Goal: Communication & Community: Answer question/provide support

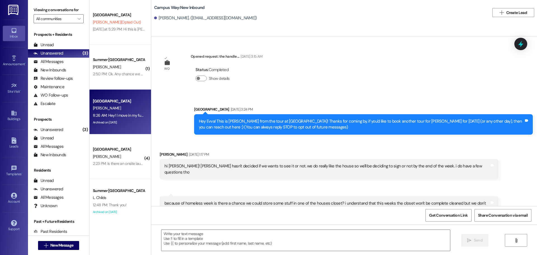
scroll to position [557, 0]
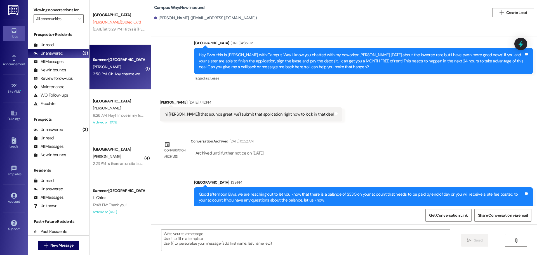
click at [108, 76] on div "2:50 PM: Ok. Any chance we can get a discount on parking if all three of us sig…" at bounding box center [161, 73] width 136 height 5
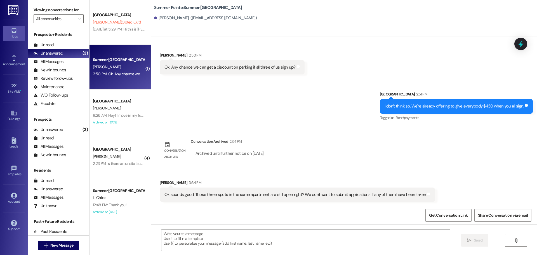
scroll to position [153, 0]
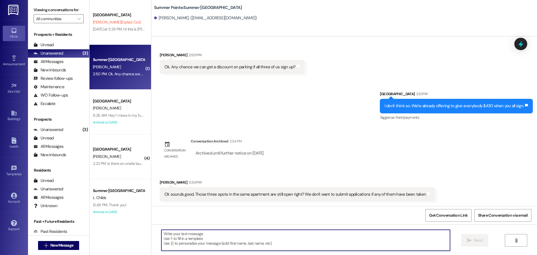
click at [278, 236] on textarea at bounding box center [305, 239] width 288 height 21
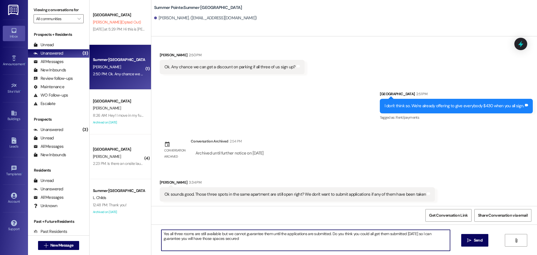
type textarea "Yes all three rooms are still available but we cannot guarantee them until the …"
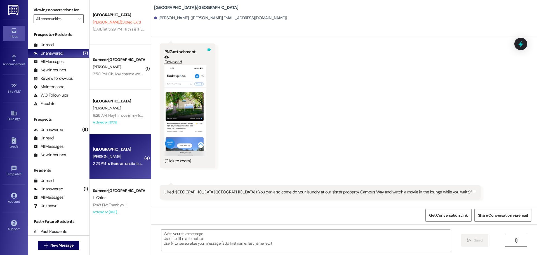
scroll to position [510, 0]
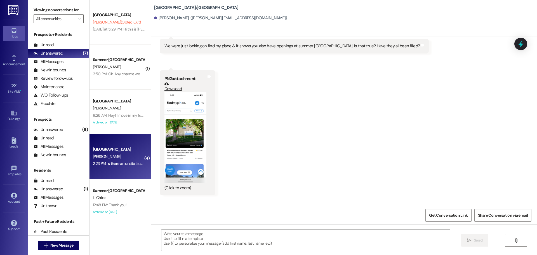
click at [183, 131] on button "Zoom image" at bounding box center [185, 137] width 42 height 91
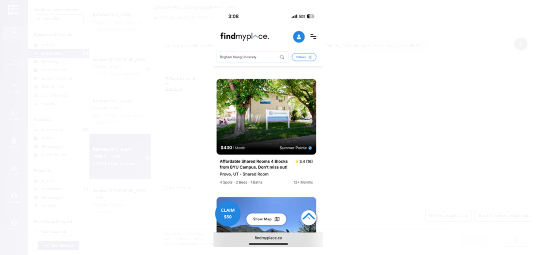
click at [448, 101] on button "Unzoom image" at bounding box center [268, 127] width 537 height 255
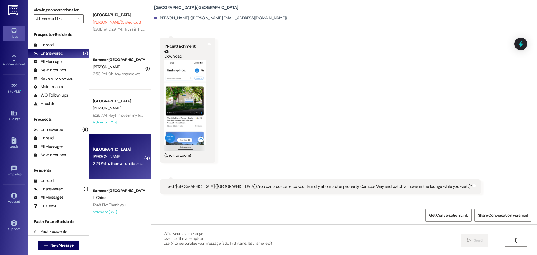
scroll to position [650, 0]
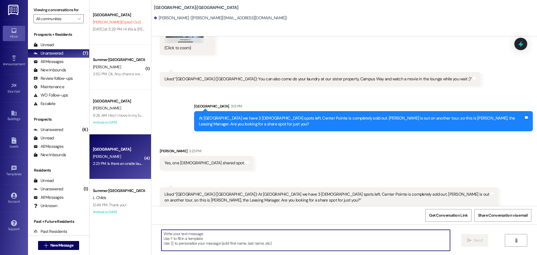
click at [255, 236] on textarea at bounding box center [305, 239] width 288 height 21
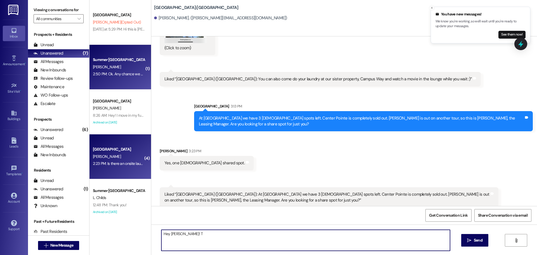
type textarea "Hey [PERSON_NAME]! T"
click at [109, 74] on div "2:50 PM: Ok. Any chance we can get a discount on parking if all three of us sig…" at bounding box center [161, 73] width 136 height 5
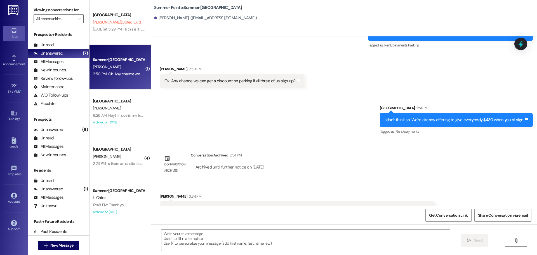
scroll to position [236, 0]
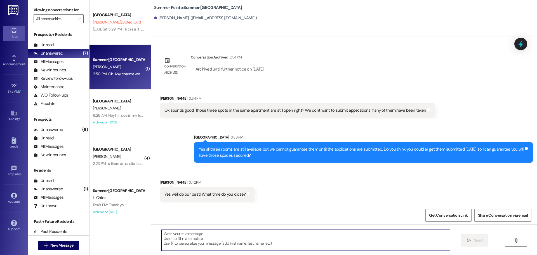
click at [204, 236] on textarea at bounding box center [305, 239] width 288 height 21
type textarea "We close at 5 pm [DATE]! If you or your friends have"
click at [204, 236] on textarea "We close at 5 pm [DATE]! If you or your friends have" at bounding box center [305, 239] width 288 height 21
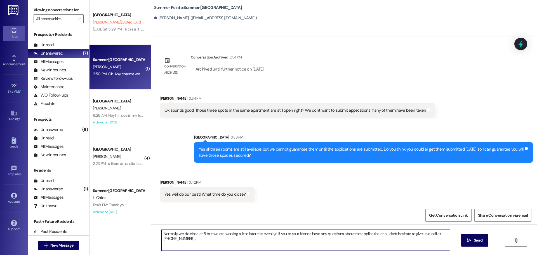
type textarea "Normally we do close at 5 but we are working a little later this evening! If yo…"
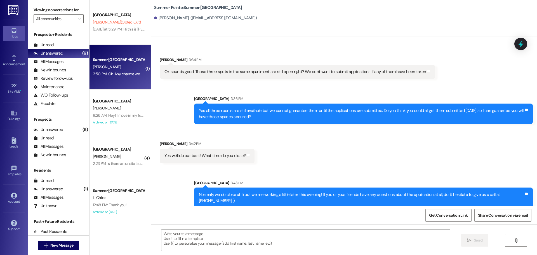
scroll to position [276, 0]
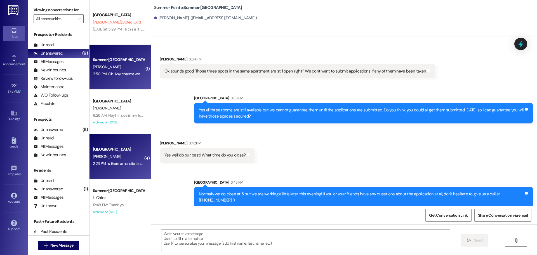
click at [110, 164] on div "2:23 PM: Is there an onsite laundry? 2:23 PM: Is there an onsite laundry?" at bounding box center [121, 163] width 57 height 5
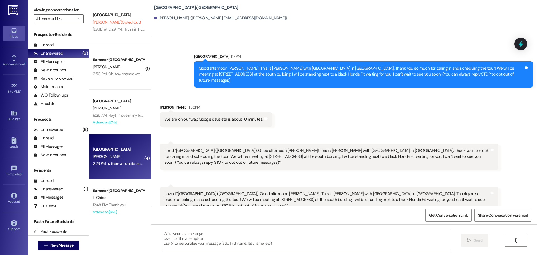
scroll to position [650, 0]
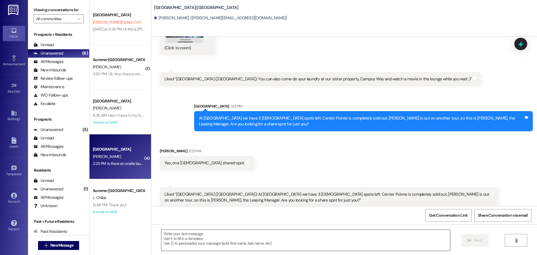
click at [257, 239] on textarea at bounding box center [305, 239] width 288 height 21
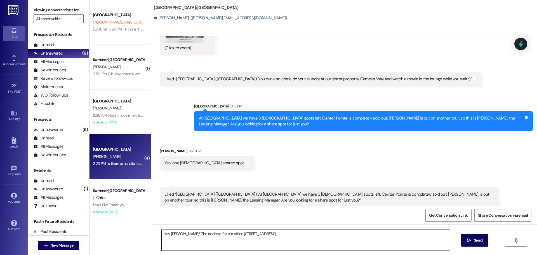
type textarea "Hey [PERSON_NAME]! The address for our office [STREET_ADDRESS]"
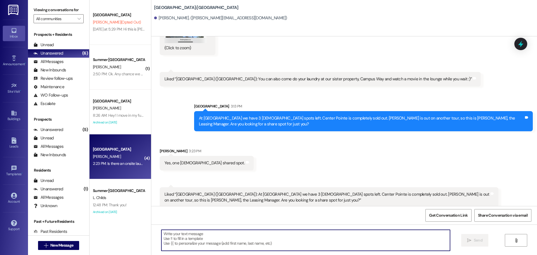
scroll to position [650, 0]
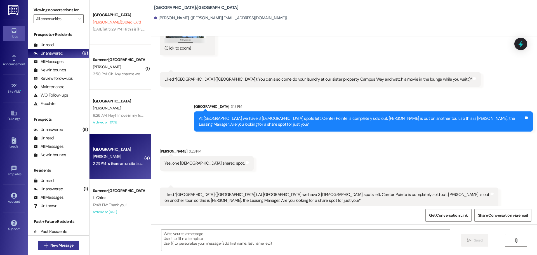
click at [67, 242] on span "New Message" at bounding box center [61, 245] width 23 height 6
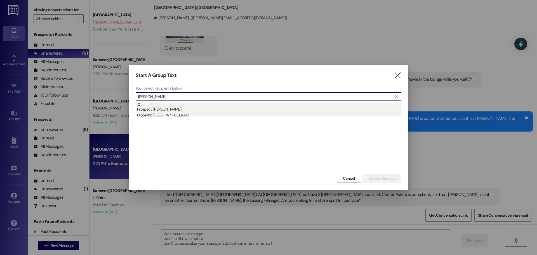
type input "[PERSON_NAME]"
click at [194, 115] on div "Property: [GEOGRAPHIC_DATA]" at bounding box center [269, 115] width 264 height 6
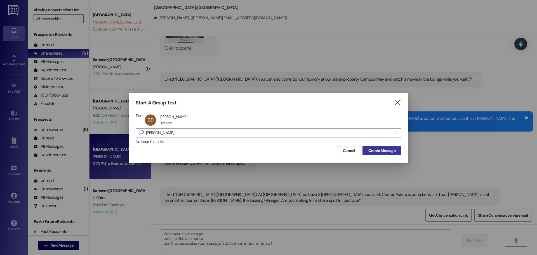
click at [380, 153] on button "Create Message" at bounding box center [381, 150] width 39 height 9
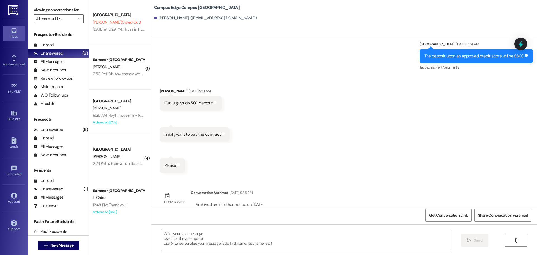
scroll to position [1197, 0]
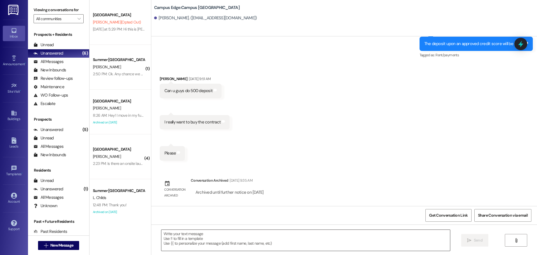
click at [321, 245] on textarea at bounding box center [305, 239] width 288 height 21
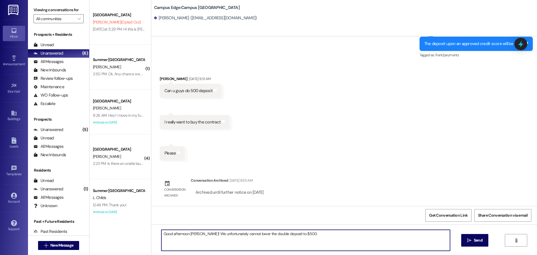
type textarea "Good afternoon [PERSON_NAME]! We unfortunately cannot lower the double deposit …"
click at [186, 92] on div "Can u guys do 500 deposit" at bounding box center [188, 91] width 48 height 6
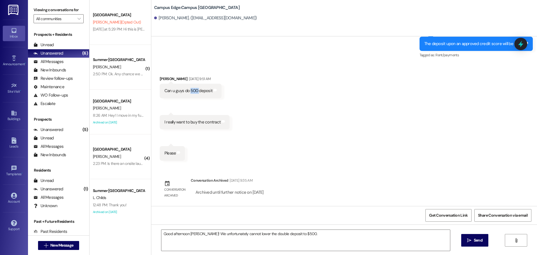
click at [186, 92] on div "Can u guys do 500 deposit" at bounding box center [188, 91] width 48 height 6
copy div "Can u guys do 500 deposit Tags and notes Received via SMS 9:51 AM [PERSON_NAME]…"
click at [341, 228] on div "Good afternoon [PERSON_NAME]! We unfortunately cannot lower the double deposit …" at bounding box center [343, 245] width 385 height 42
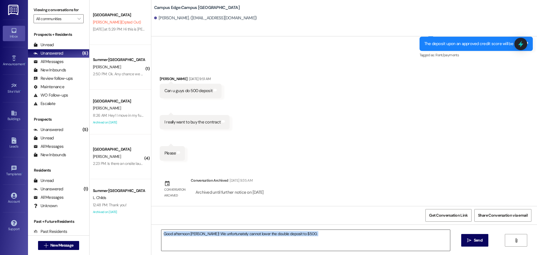
click at [339, 232] on textarea "Good afternoon [PERSON_NAME]! We unfortunately cannot lower the double deposit …" at bounding box center [305, 239] width 288 height 21
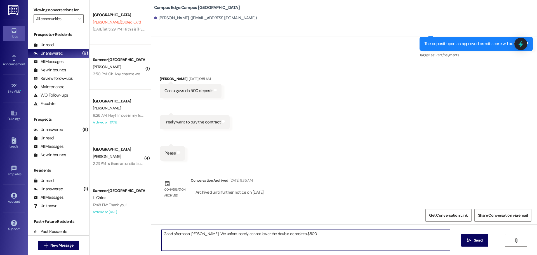
click at [339, 232] on textarea "Good afternoon [PERSON_NAME]! We unfortunately cannot lower the double deposit …" at bounding box center [305, 239] width 288 height 21
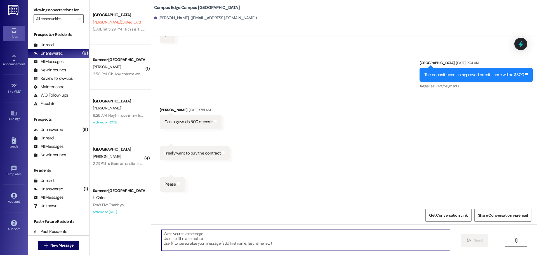
scroll to position [1156, 0]
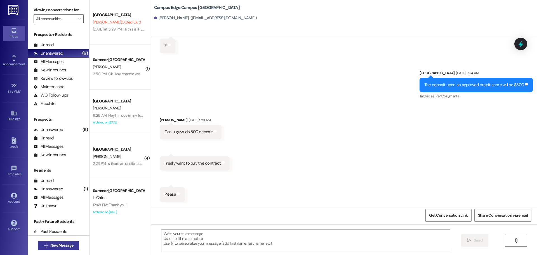
click at [77, 246] on button " New Message" at bounding box center [58, 245] width 41 height 9
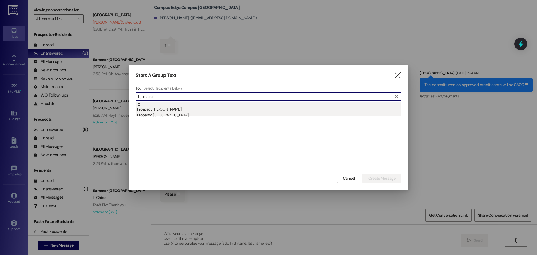
type input "bjorn cro"
click at [153, 111] on div "Prospect: [PERSON_NAME] Property: [GEOGRAPHIC_DATA]" at bounding box center [269, 110] width 264 height 16
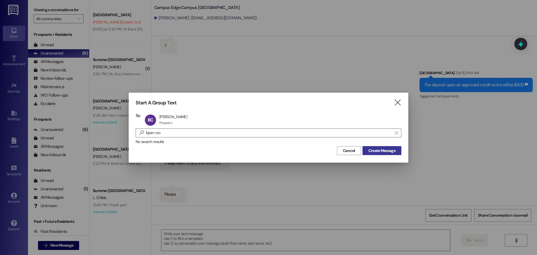
click at [379, 150] on span "Create Message" at bounding box center [381, 151] width 27 height 6
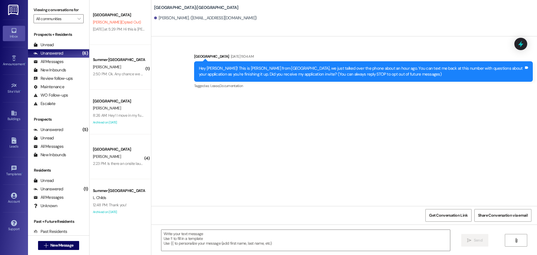
scroll to position [0, 0]
click at [282, 235] on textarea at bounding box center [305, 239] width 288 height 21
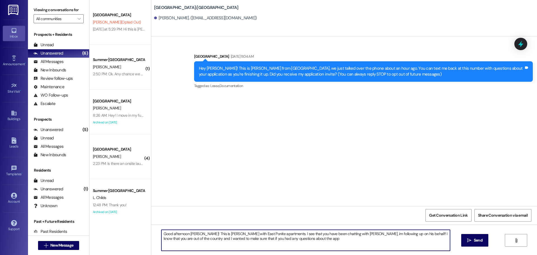
drag, startPoint x: 385, startPoint y: 233, endPoint x: 403, endPoint y: 260, distance: 31.9
click at [403, 254] on html "Inbox Go to Inbox Announcement • Send A Text Announcement Site Visit • Go to Si…" at bounding box center [268, 127] width 537 height 255
type textarea "Good afternoon [PERSON_NAME]! This is [PERSON_NAME] with East Ponite apartments…"
click at [395, 238] on textarea "Good afternoon [PERSON_NAME]! This is [PERSON_NAME] with East Ponite apartments…" at bounding box center [305, 239] width 288 height 21
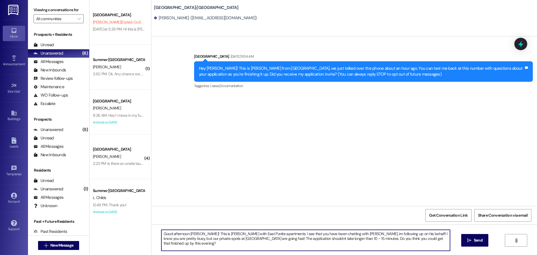
click at [395, 238] on textarea "Good afternoon [PERSON_NAME]! This is [PERSON_NAME] with East Ponite apartments…" at bounding box center [305, 239] width 288 height 21
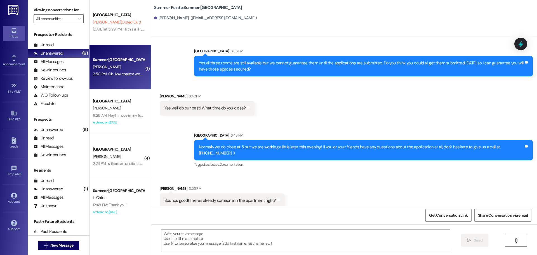
scroll to position [323, 0]
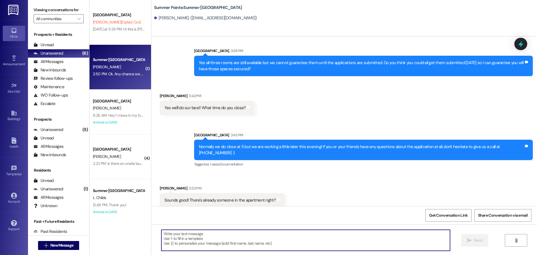
click at [303, 237] on textarea at bounding box center [305, 239] width 288 height 21
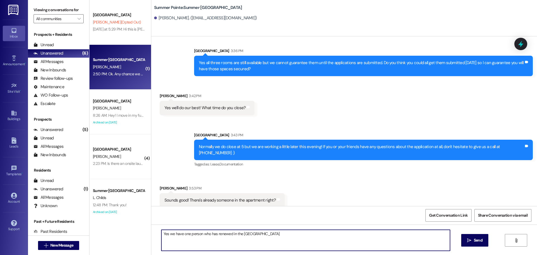
type textarea "Yes we have one person who has renewed in the unit"
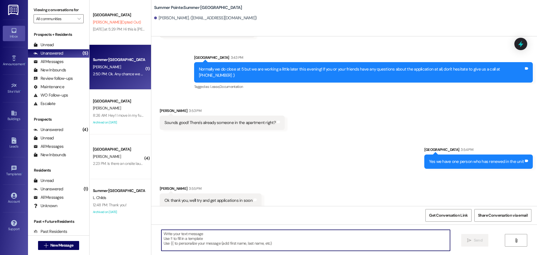
scroll to position [400, 0]
click at [14, 144] on div "Leads" at bounding box center [14, 146] width 28 height 6
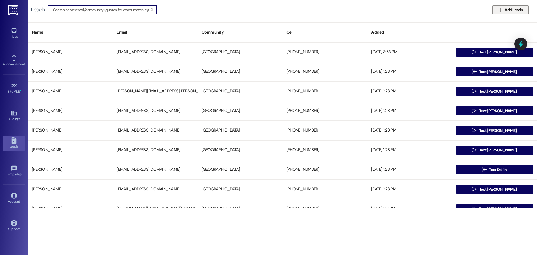
click at [510, 10] on span "Add Leads" at bounding box center [513, 10] width 18 height 6
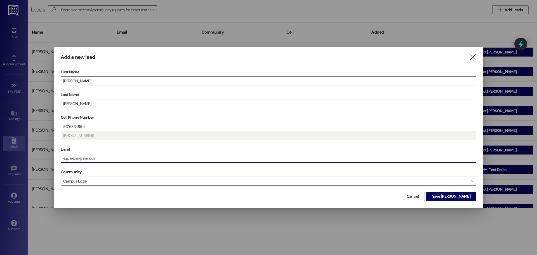
click at [100, 155] on input "Email" at bounding box center [268, 158] width 415 height 8
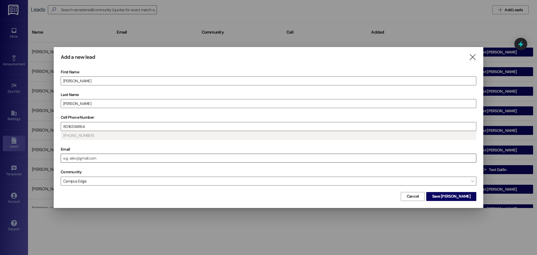
click at [115, 157] on input "Email" at bounding box center [268, 158] width 415 height 8
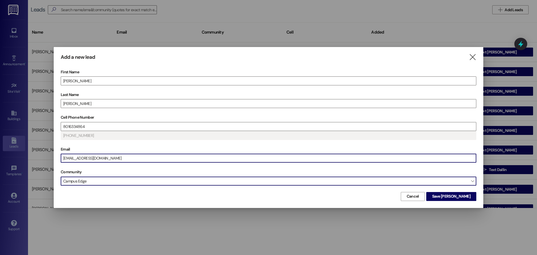
click at [120, 178] on span "Campus Edge" at bounding box center [268, 180] width 415 height 9
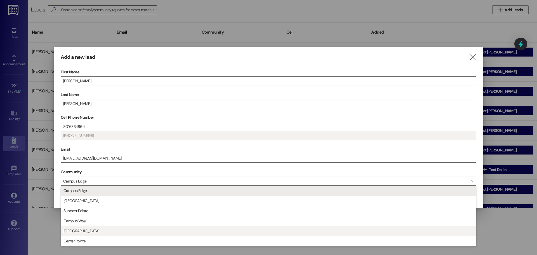
click at [127, 226] on span "[GEOGRAPHIC_DATA]" at bounding box center [268, 231] width 410 height 10
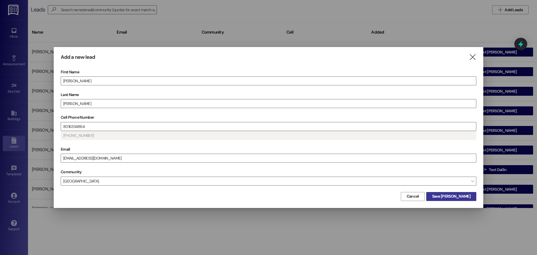
click at [463, 194] on span "Save [PERSON_NAME]" at bounding box center [451, 196] width 38 height 6
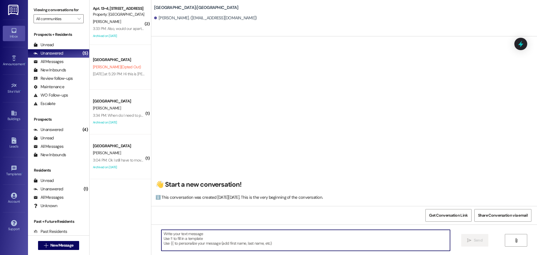
click at [306, 236] on textarea at bounding box center [305, 239] width 288 height 21
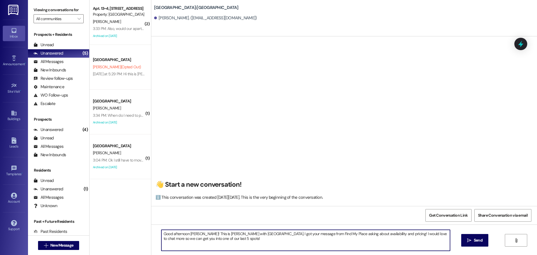
click at [205, 234] on textarea "Good afternoon [PERSON_NAME]! This is [PERSON_NAME] with [GEOGRAPHIC_DATA]. I g…" at bounding box center [305, 239] width 288 height 21
click at [205, 235] on textarea "Good afternoon [PERSON_NAME]! This is [PERSON_NAME] with [GEOGRAPHIC_DATA]. I g…" at bounding box center [305, 239] width 288 height 21
click at [280, 247] on textarea "Good afternoon [PERSON_NAME]! This is [PERSON_NAME] with [GEOGRAPHIC_DATA]. I g…" at bounding box center [305, 239] width 288 height 21
type textarea "Good afternoon [PERSON_NAME]! This is [PERSON_NAME] with [GEOGRAPHIC_DATA]. I g…"
